Goal: Transaction & Acquisition: Book appointment/travel/reservation

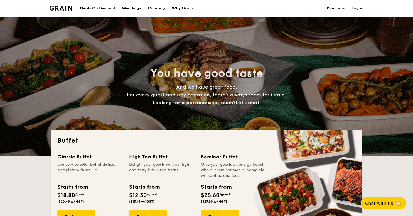
select select
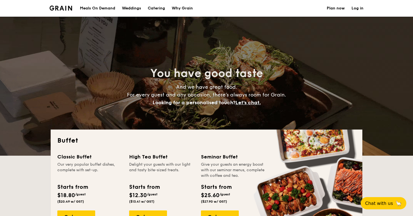
click at [159, 8] on h1 "Catering" at bounding box center [156, 8] width 17 height 17
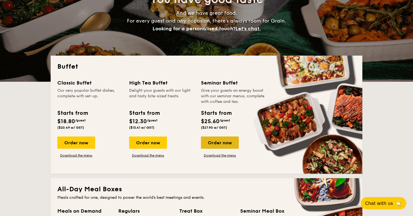
click at [228, 141] on div "Order now" at bounding box center [220, 143] width 38 height 12
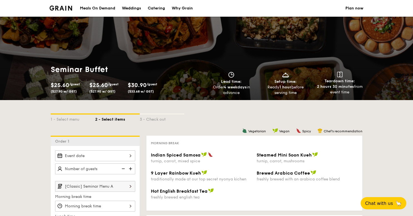
scroll to position [74, 0]
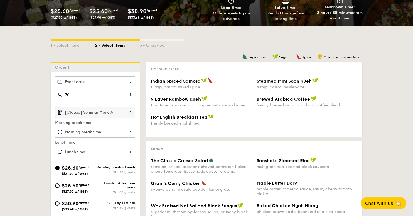
type input "70 guests"
click at [114, 120] on label "Morning break time" at bounding box center [95, 123] width 80 height 6
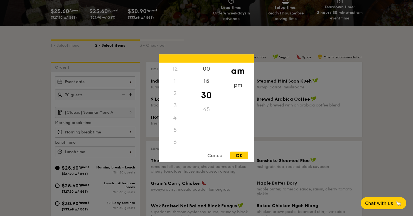
click at [110, 131] on div "12 1 2 3 4 5 6 7 8 9 10 11 00 15 30 45 am pm Cancel OK" at bounding box center [95, 132] width 80 height 11
click at [175, 106] on div "8" at bounding box center [174, 107] width 31 height 16
click at [238, 152] on div "OK" at bounding box center [239, 156] width 18 height 8
type input "8:30AM"
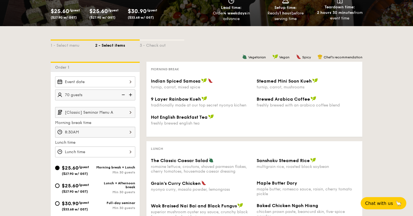
click at [92, 150] on div "12 1 2 3 4 5 6 7 8 9 10 11 00 15 30 45 am pm Cancel OK" at bounding box center [95, 152] width 80 height 11
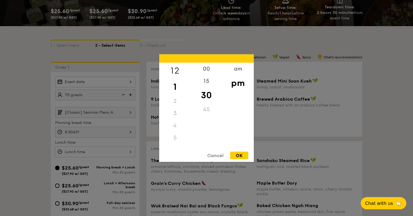
click at [176, 69] on div "12" at bounding box center [174, 71] width 31 height 16
click at [208, 72] on div "00" at bounding box center [206, 71] width 31 height 16
click at [238, 152] on div "OK" at bounding box center [239, 156] width 18 height 8
type input "12:00PM"
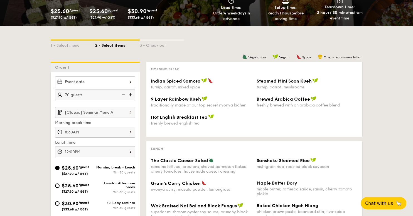
scroll to position [111, 0]
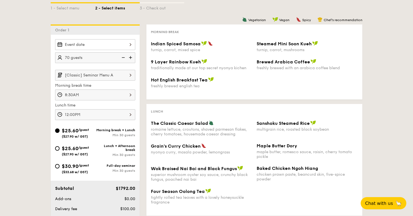
click at [103, 166] on div "Full-day seminar" at bounding box center [115, 166] width 40 height 4
click at [60, 166] on input "$30.90 /guest ($33.68 w/ GST) Full-day seminar Min 30 guests" at bounding box center [57, 166] width 4 height 4
radio input "true"
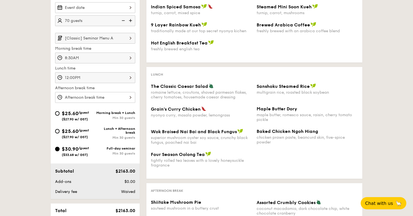
scroll to position [74, 0]
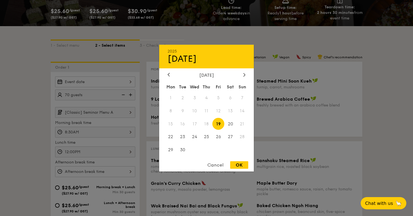
click at [117, 80] on div "2025 Sep [DATE] Tue Wed Thu Fri Sat Sun 1 2 3 4 5 6 7 8 9 10 11 12 13 14 15 16 …" at bounding box center [95, 82] width 80 height 11
click at [234, 137] on span "27" at bounding box center [230, 137] width 12 height 12
click at [240, 166] on div "OK" at bounding box center [239, 165] width 18 height 8
type input "[DATE]"
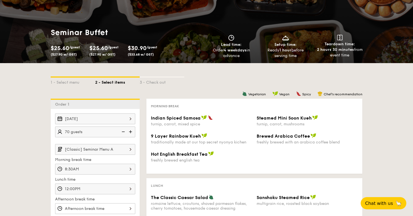
scroll to position [0, 0]
